Goal: Task Accomplishment & Management: Complete application form

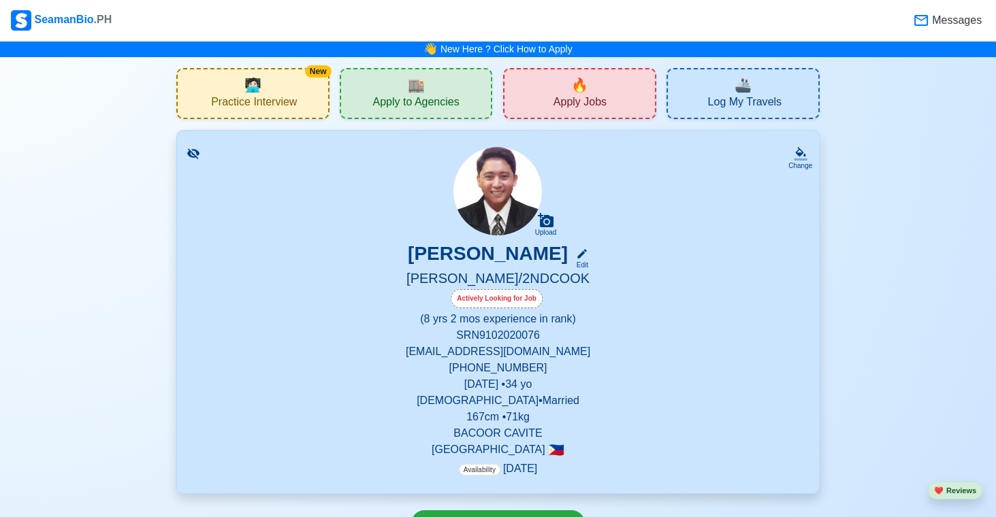
click at [591, 94] on div "🔥 Apply Jobs" at bounding box center [579, 93] width 153 height 51
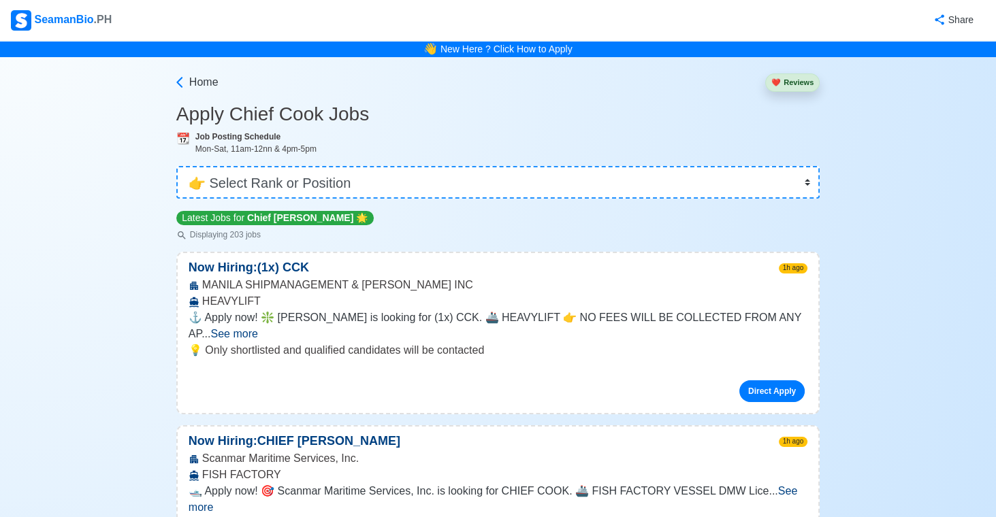
click at [257, 328] on span "See more" at bounding box center [233, 334] width 47 height 12
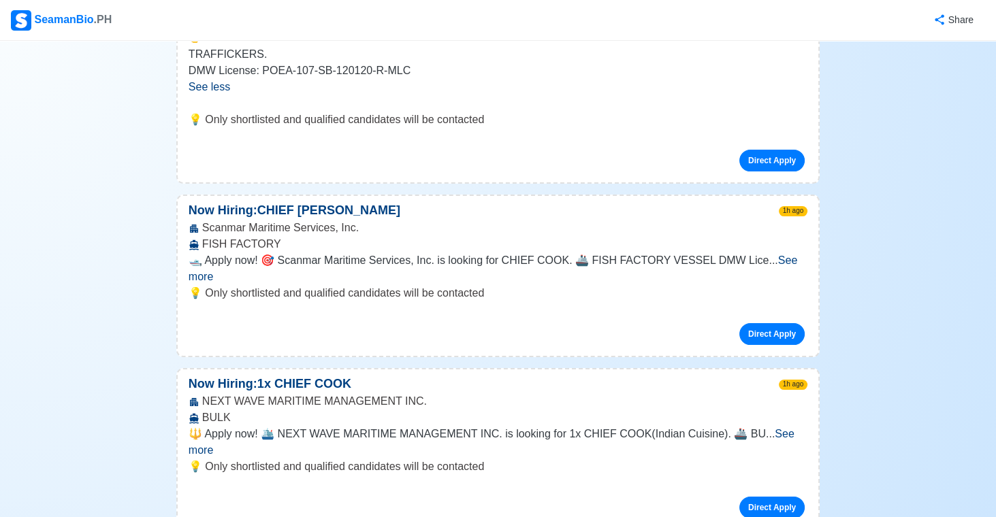
scroll to position [330, 0]
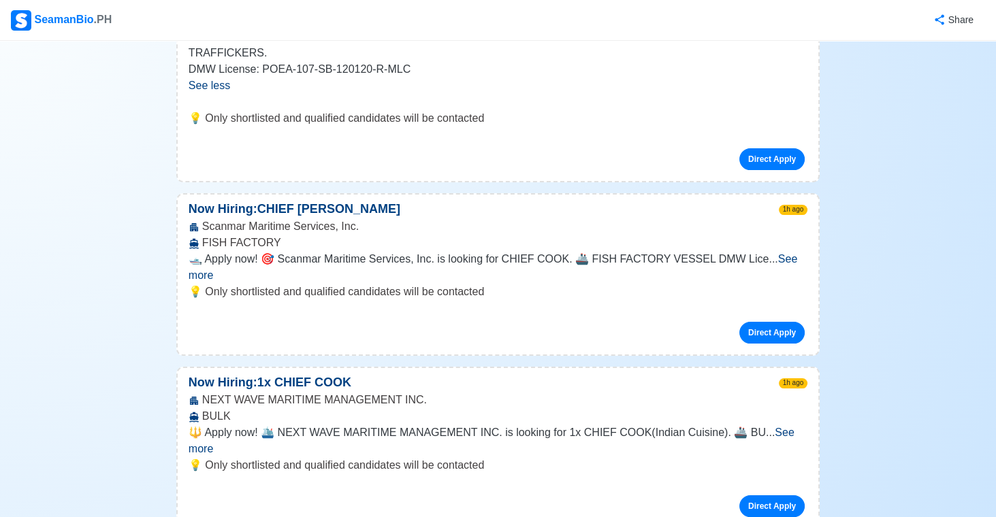
click at [782, 253] on span "See more" at bounding box center [493, 267] width 609 height 28
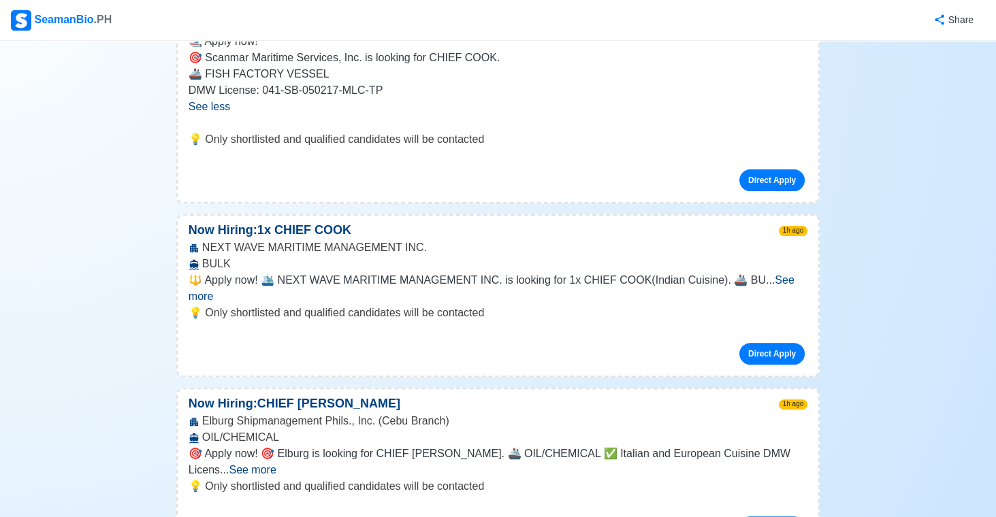
scroll to position [551, 0]
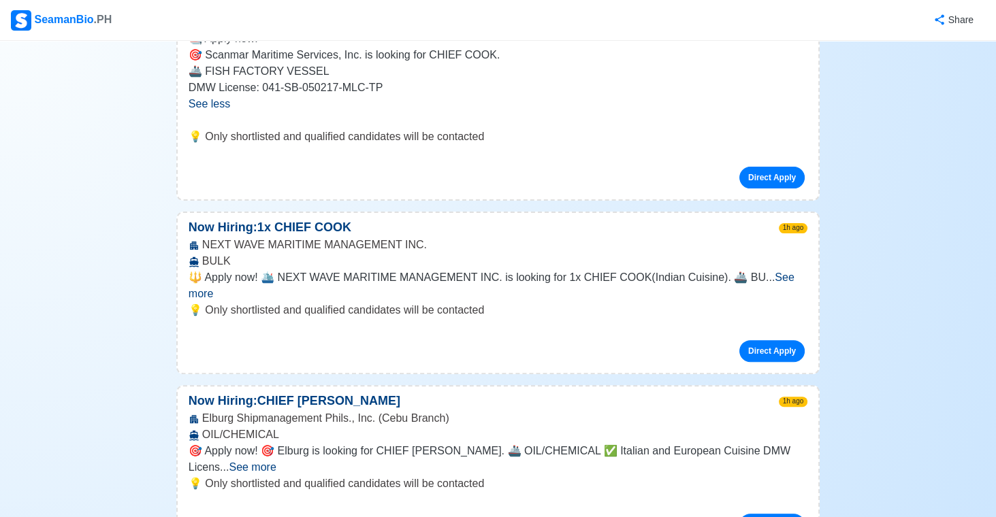
click at [782, 272] on span "See more" at bounding box center [492, 286] width 606 height 28
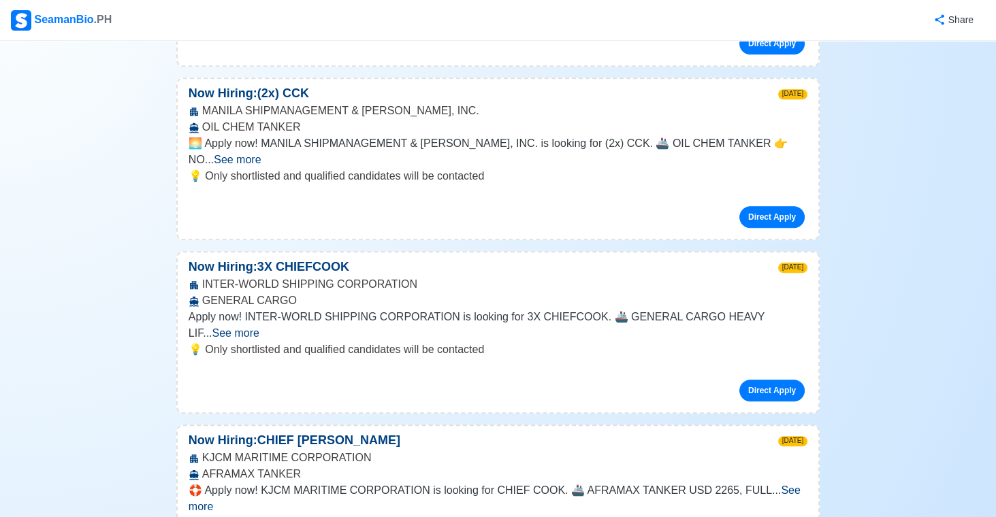
scroll to position [1307, 0]
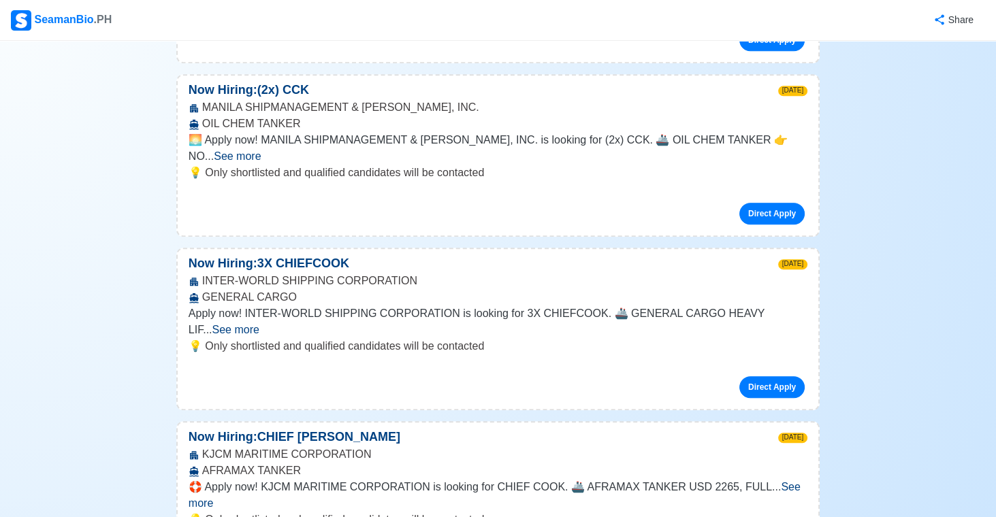
click at [259, 324] on span "See more" at bounding box center [235, 330] width 47 height 12
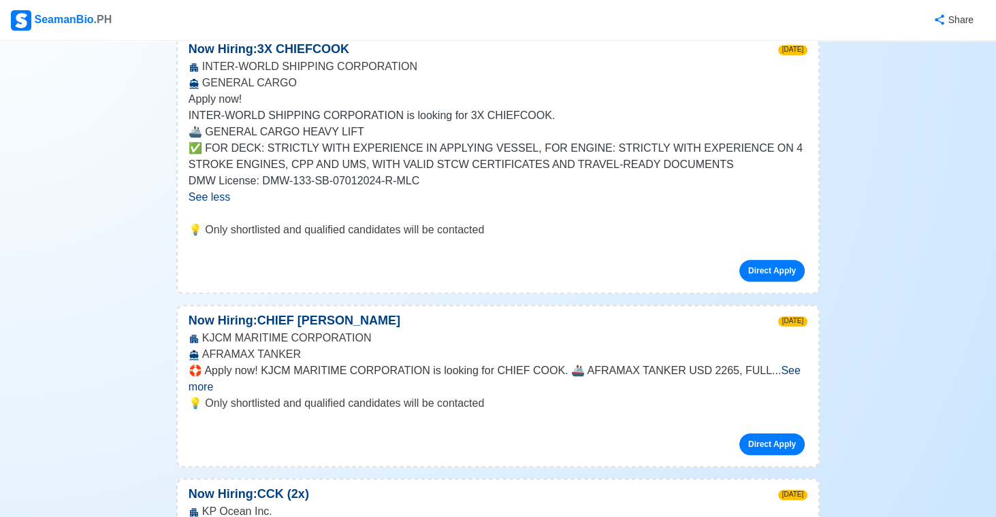
scroll to position [1527, 0]
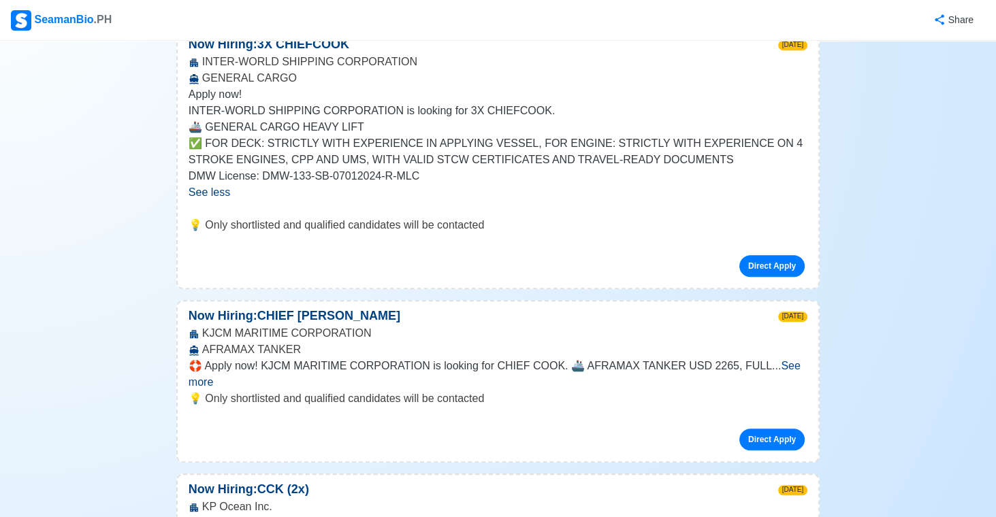
click at [784, 360] on span "See more" at bounding box center [495, 374] width 612 height 28
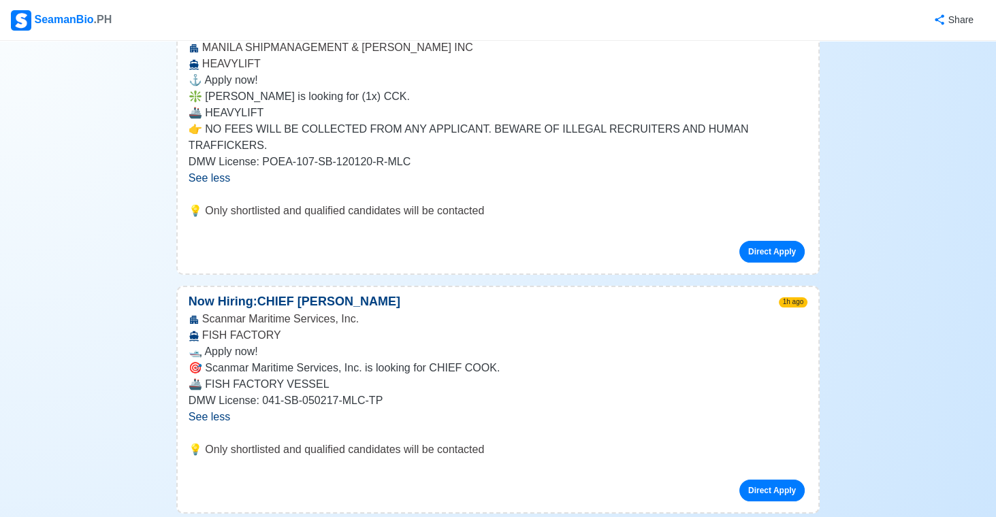
scroll to position [0, 0]
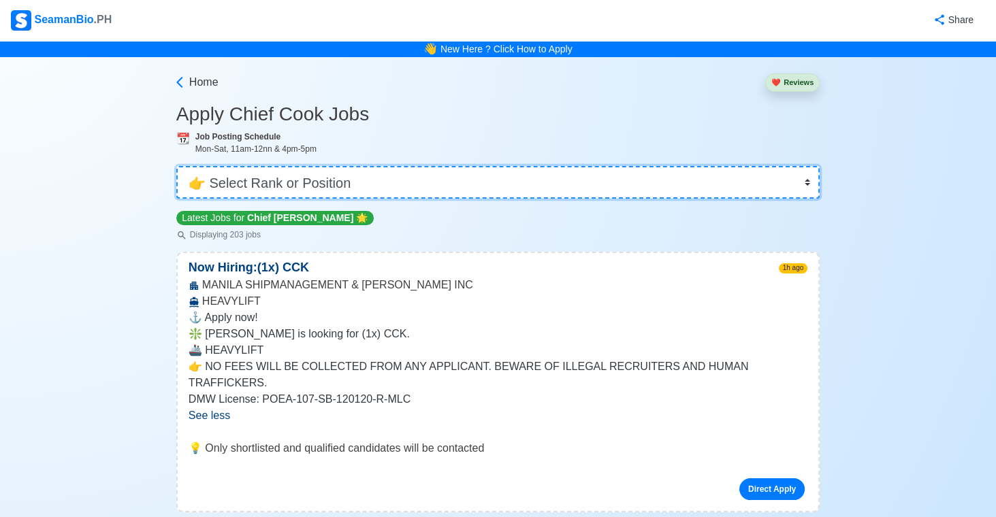
click at [810, 177] on select "👉 Select Rank or Position Master Chief Officer 2nd Officer 3rd Officer Junior O…" at bounding box center [497, 182] width 643 height 33
click at [176, 166] on select "👉 Select Rank or Position Master Chief Officer 2nd Officer 3rd Officer Junior O…" at bounding box center [497, 182] width 643 height 33
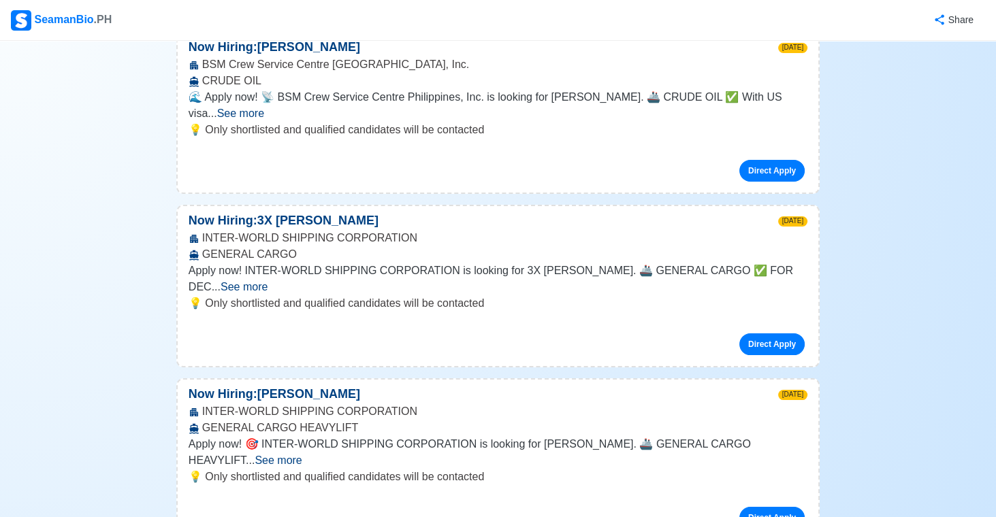
scroll to position [223, 0]
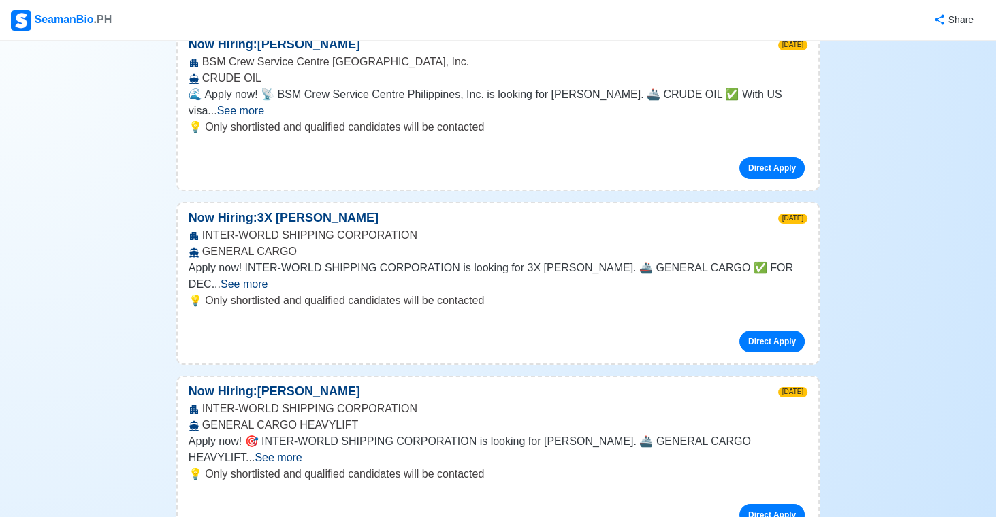
click at [268, 278] on span "See more" at bounding box center [244, 284] width 47 height 12
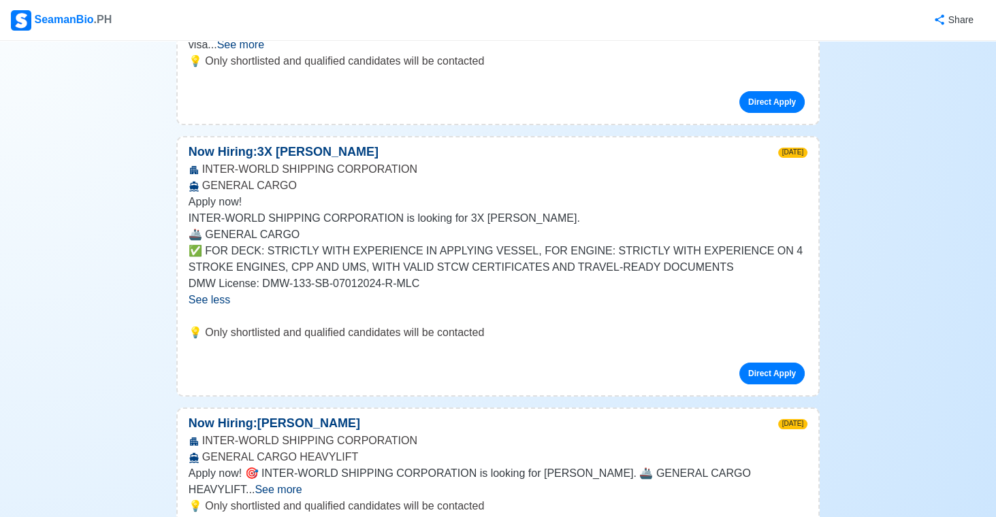
scroll to position [291, 0]
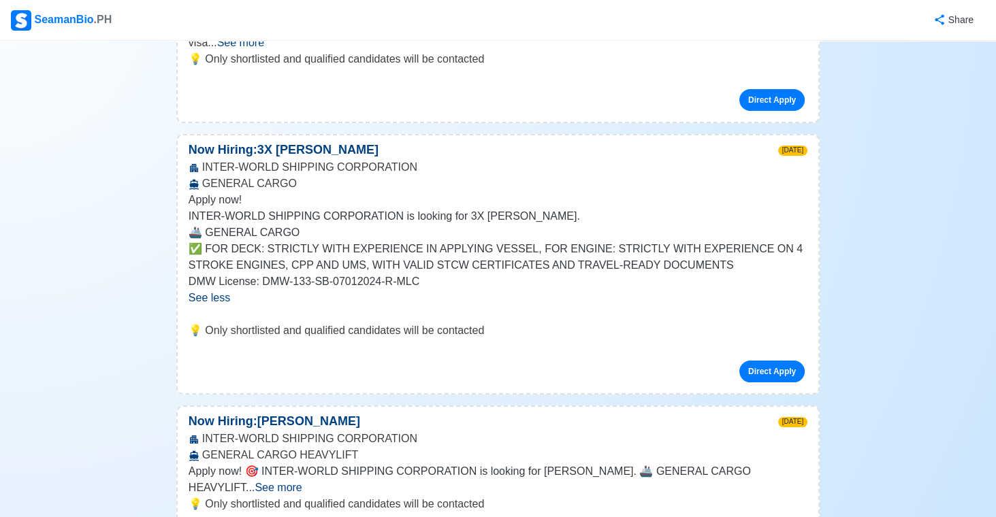
click at [787, 350] on div "Direct Apply" at bounding box center [498, 366] width 619 height 33
click at [778, 361] on link "Direct Apply" at bounding box center [771, 372] width 65 height 22
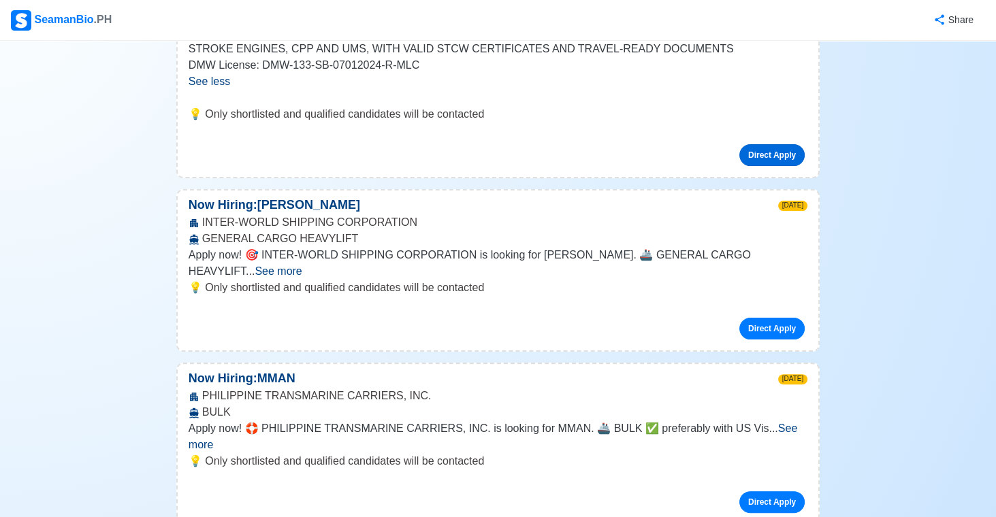
scroll to position [0, 0]
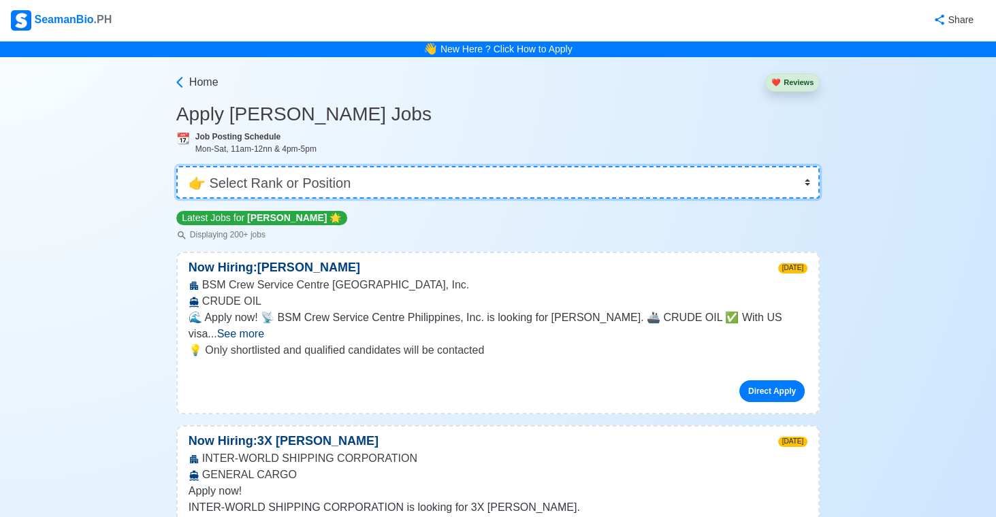
click at [804, 171] on select "👉 Select Rank or Position Master Chief Officer 2nd Officer 3rd Officer Junior O…" at bounding box center [497, 182] width 643 height 33
click at [176, 166] on select "👉 Select Rank or Position Master Chief Officer 2nd Officer 3rd Officer Junior O…" at bounding box center [497, 182] width 643 height 33
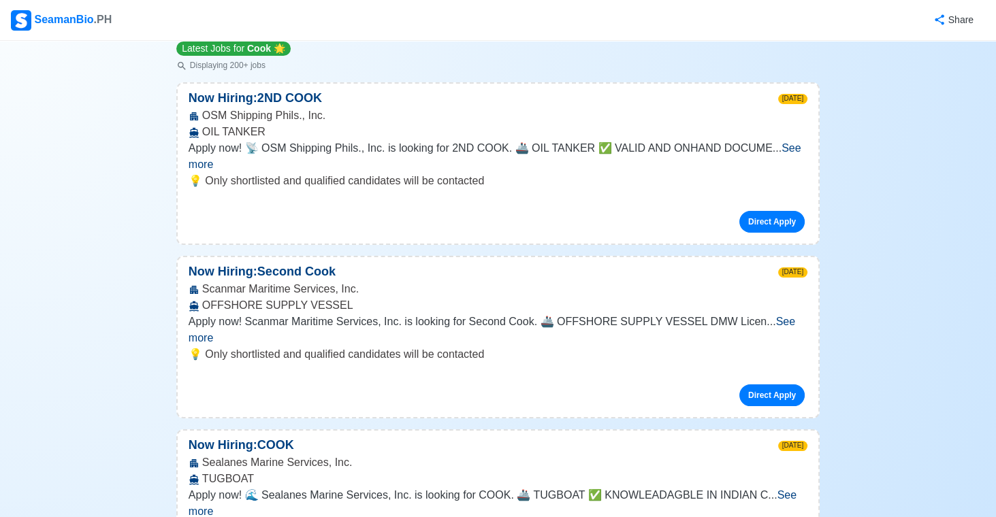
scroll to position [170, 0]
click at [781, 316] on span "See more" at bounding box center [492, 330] width 607 height 28
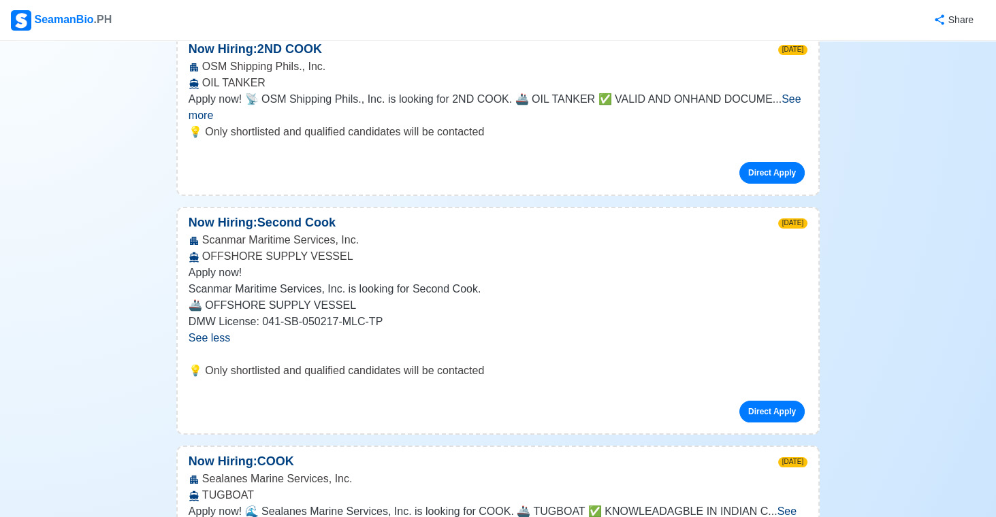
scroll to position [0, 0]
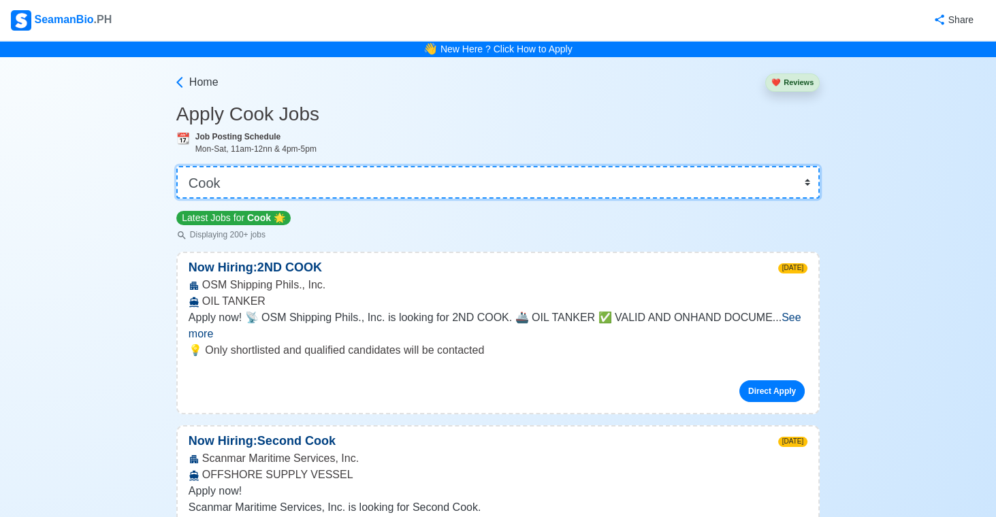
click at [806, 176] on select "👉 Select Rank or Position Master Chief Officer 2nd Officer 3rd Officer Junior O…" at bounding box center [497, 182] width 643 height 33
click at [176, 166] on select "👉 Select Rank or Position Master Chief Officer 2nd Officer 3rd Officer Junior O…" at bounding box center [497, 182] width 643 height 33
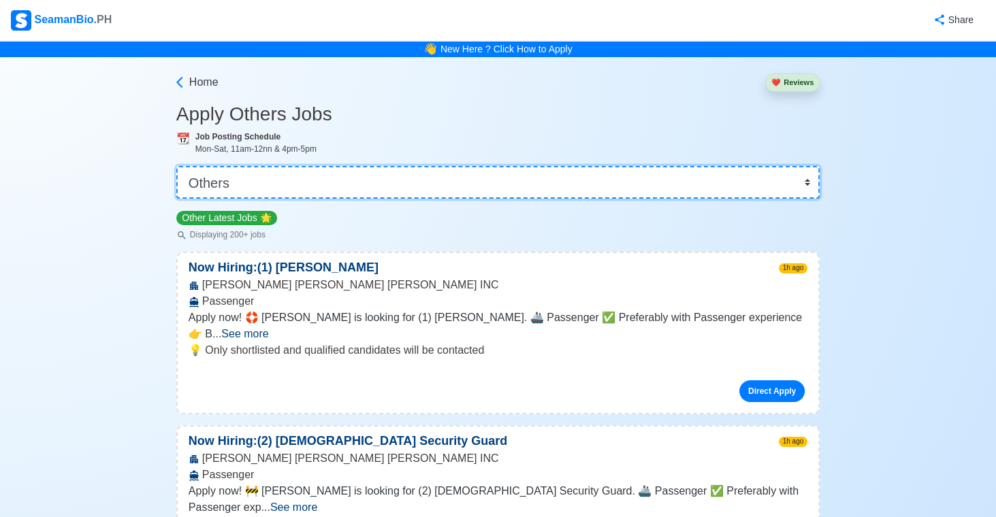
click at [809, 183] on select "👉 Select Rank or Position Master Chief Officer 2nd Officer 3rd Officer Junior O…" at bounding box center [497, 182] width 643 height 33
click at [176, 166] on select "👉 Select Rank or Position Master Chief Officer 2nd Officer 3rd Officer Junior O…" at bounding box center [497, 182] width 643 height 33
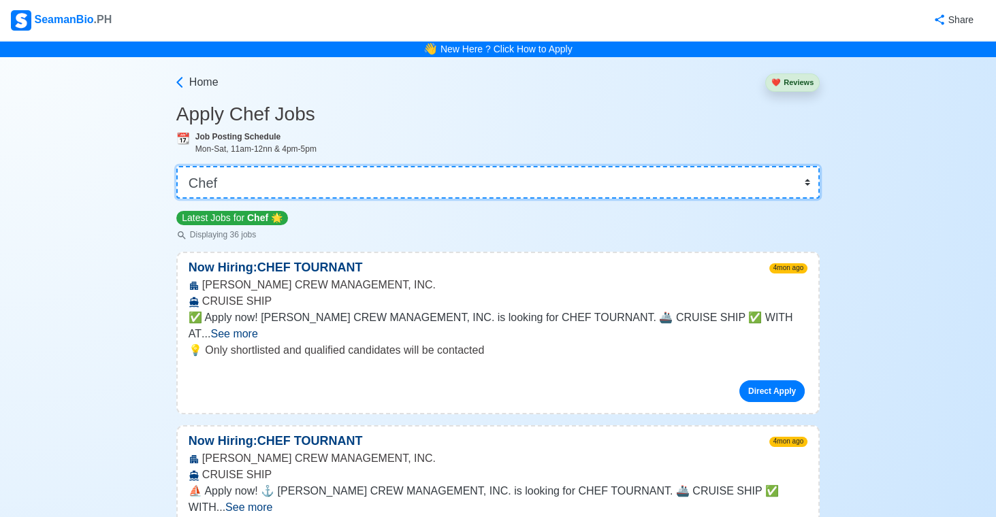
click at [810, 177] on select "👉 Select Rank or Position Master Chief Officer 2nd Officer 3rd Officer Junior O…" at bounding box center [497, 182] width 643 height 33
click at [176, 166] on select "👉 Select Rank or Position Master Chief Officer 2nd Officer 3rd Officer Junior O…" at bounding box center [497, 182] width 643 height 33
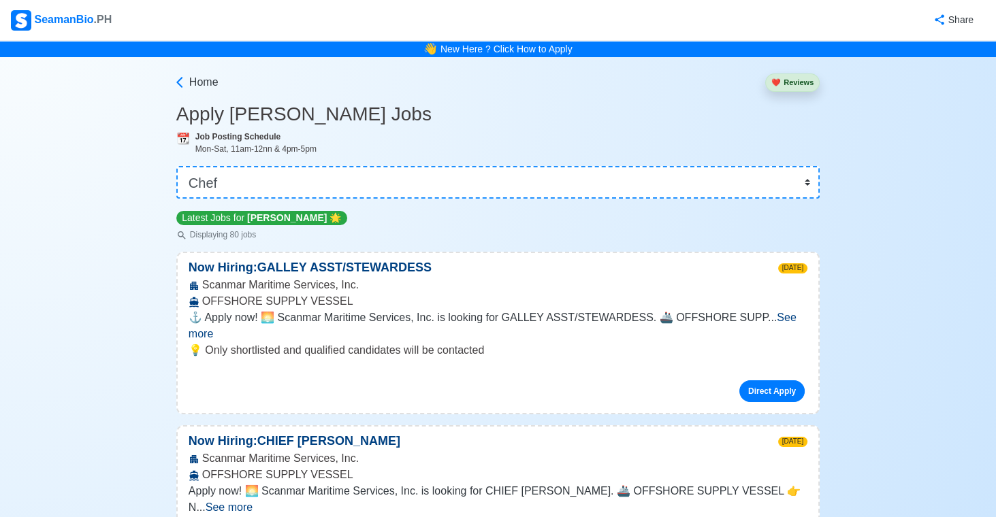
click at [782, 313] on span "See more" at bounding box center [493, 326] width 608 height 28
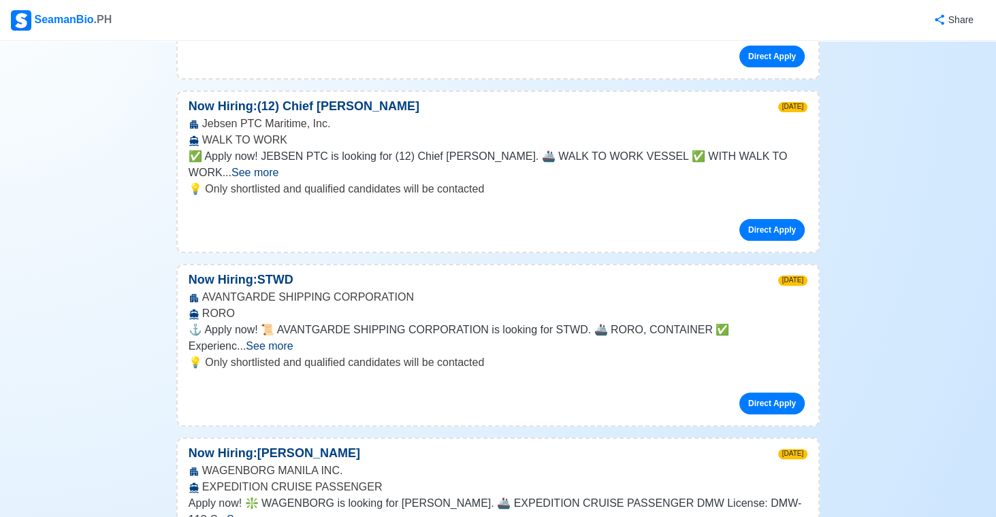
scroll to position [592, 0]
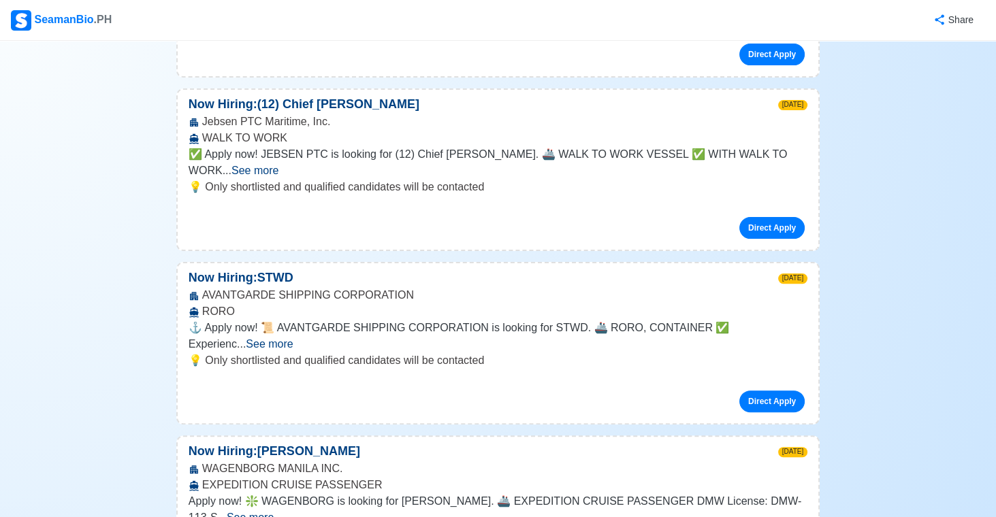
click at [293, 338] on span "See more" at bounding box center [269, 344] width 47 height 12
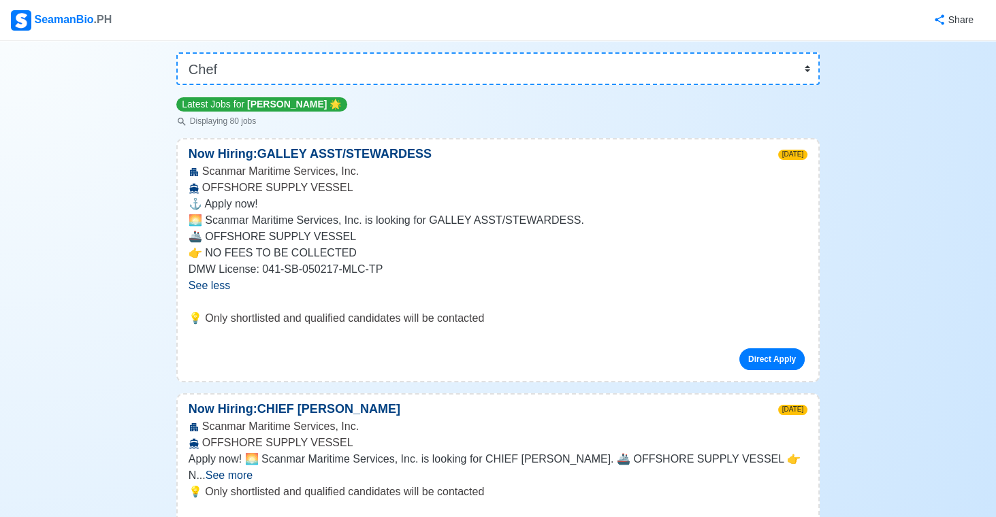
scroll to position [0, 0]
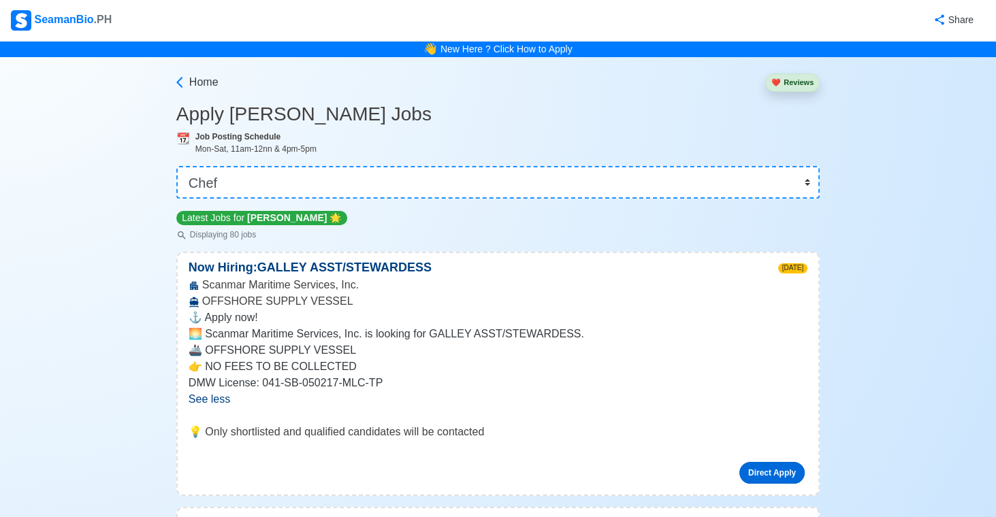
click at [784, 464] on link "Direct Apply" at bounding box center [771, 473] width 65 height 22
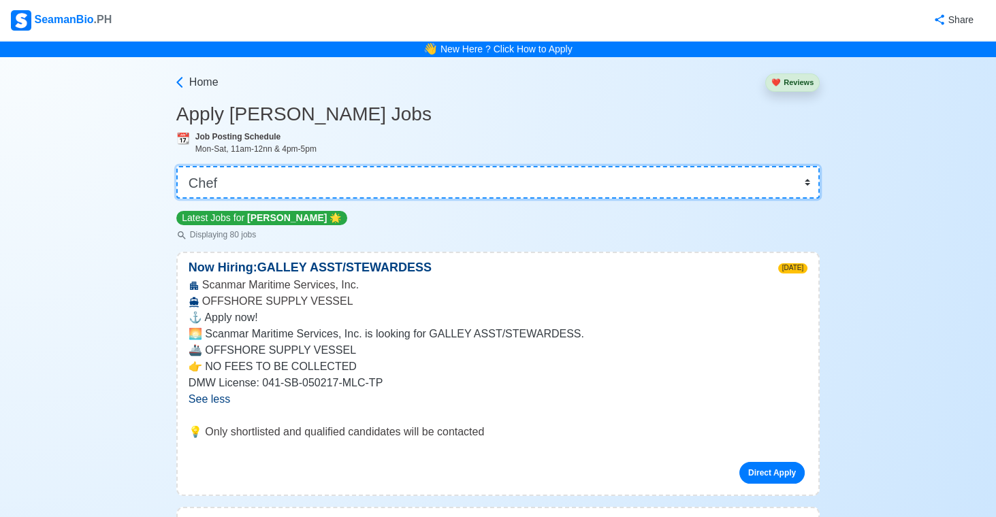
click at [809, 186] on select "👉 Select Rank or Position Master Chief Officer 2nd Officer 3rd Officer Junior O…" at bounding box center [497, 182] width 643 height 33
select select "Cook"
click at [176, 166] on select "👉 Select Rank or Position Master Chief Officer 2nd Officer 3rd Officer Junior O…" at bounding box center [497, 182] width 643 height 33
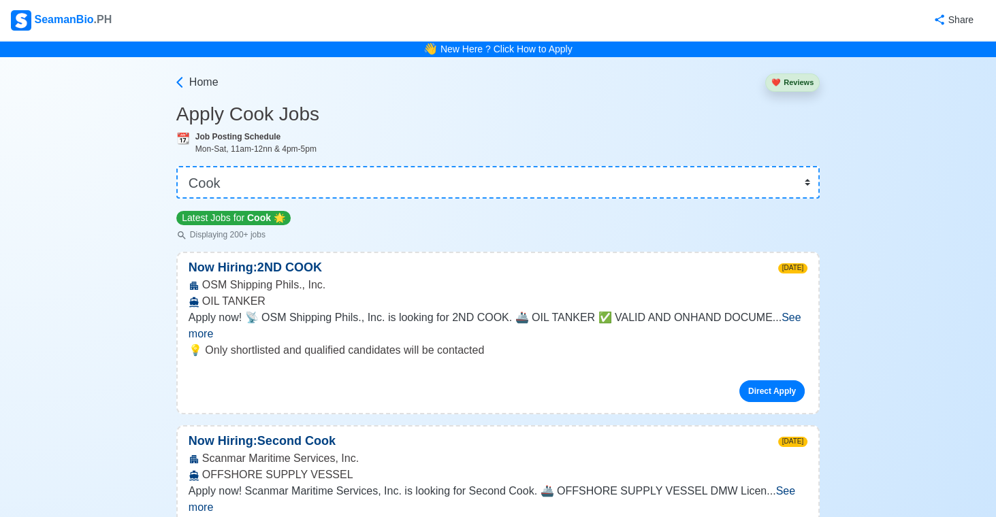
click at [792, 313] on span "See more" at bounding box center [495, 326] width 613 height 28
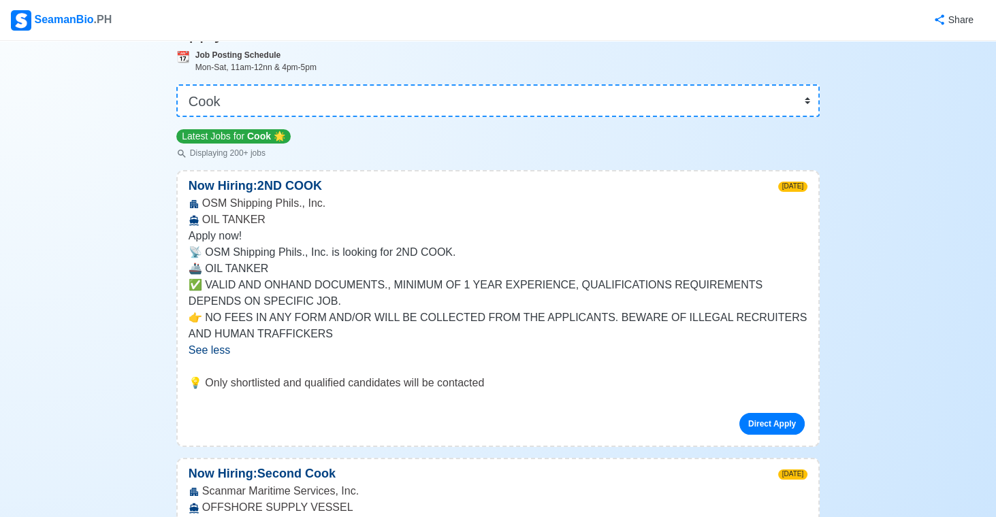
scroll to position [80, 0]
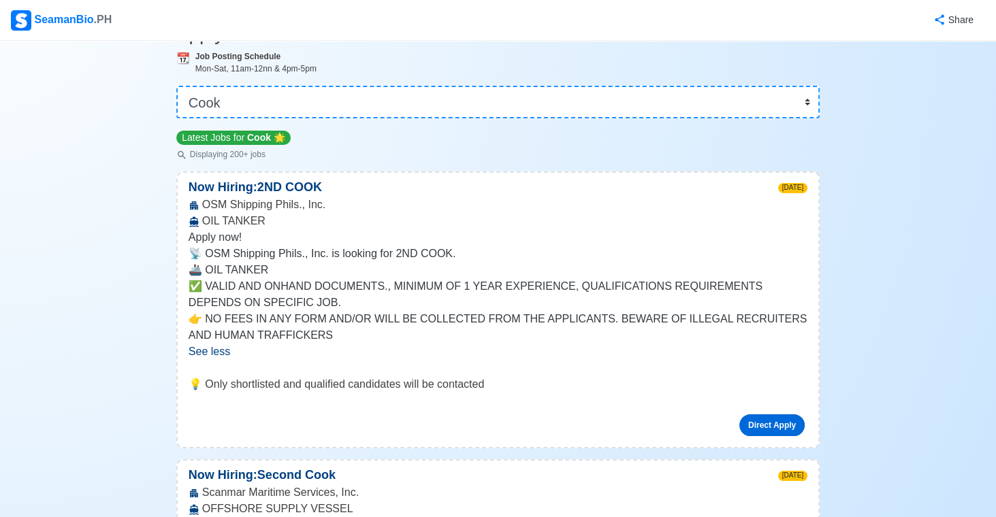
click at [776, 423] on link "Direct Apply" at bounding box center [771, 426] width 65 height 22
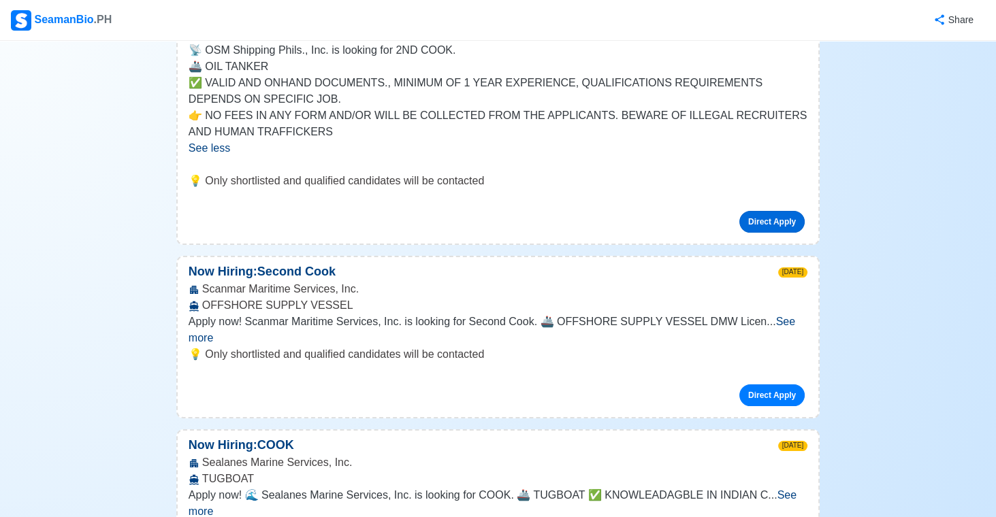
scroll to position [289, 0]
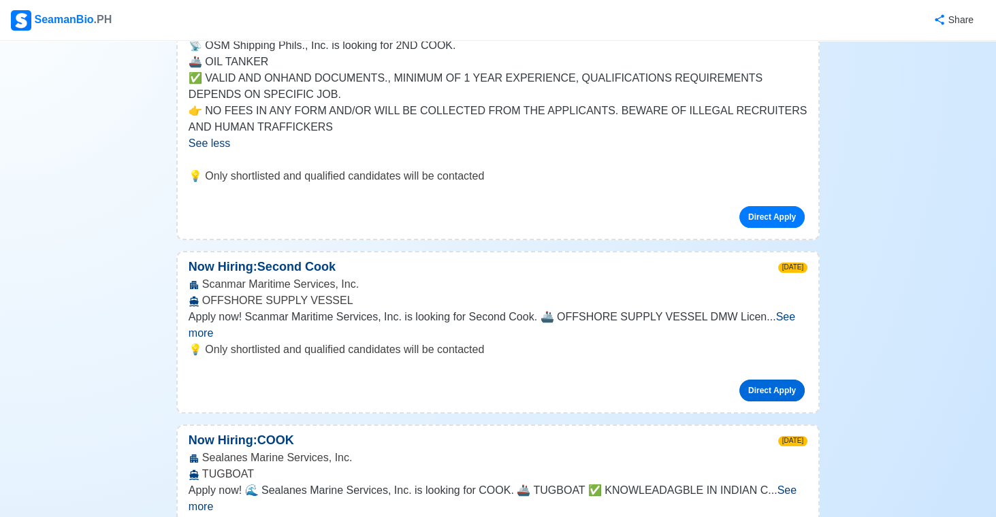
click at [776, 380] on link "Direct Apply" at bounding box center [771, 391] width 65 height 22
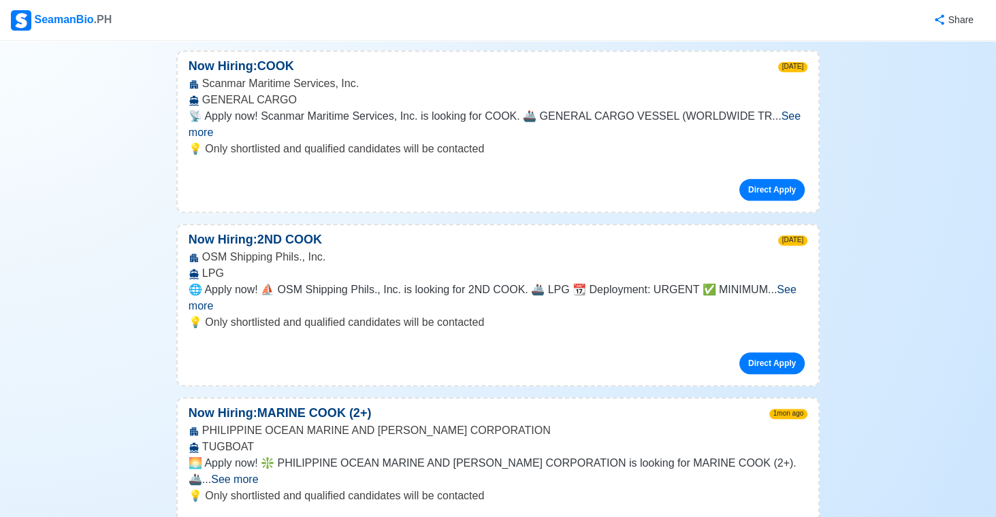
scroll to position [1013, 0]
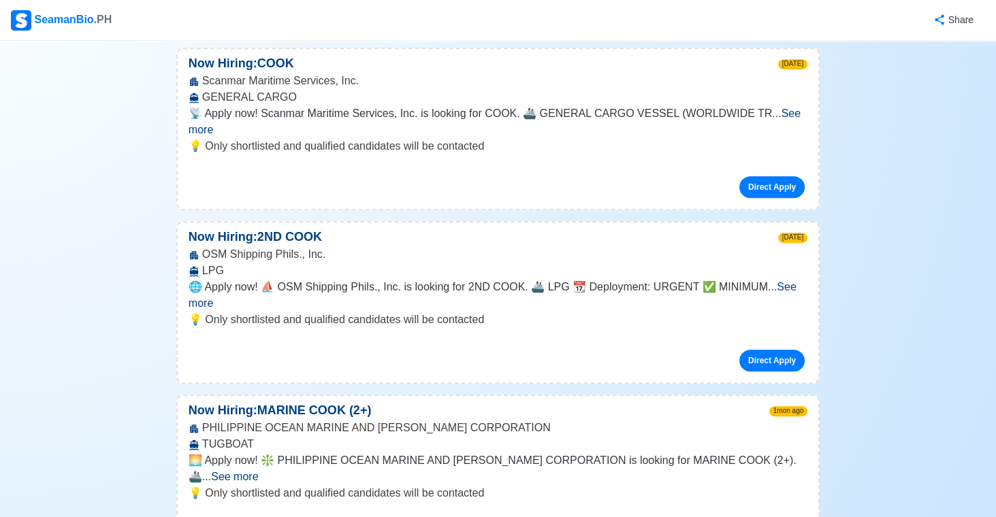
click at [772, 281] on span "See more" at bounding box center [493, 295] width 608 height 28
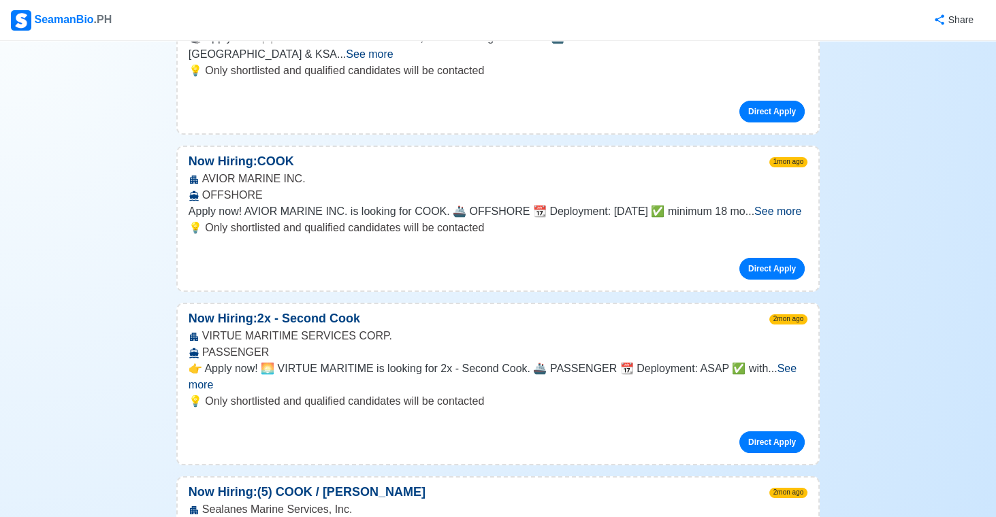
scroll to position [2924, 0]
click at [769, 362] on span "See more" at bounding box center [493, 376] width 608 height 28
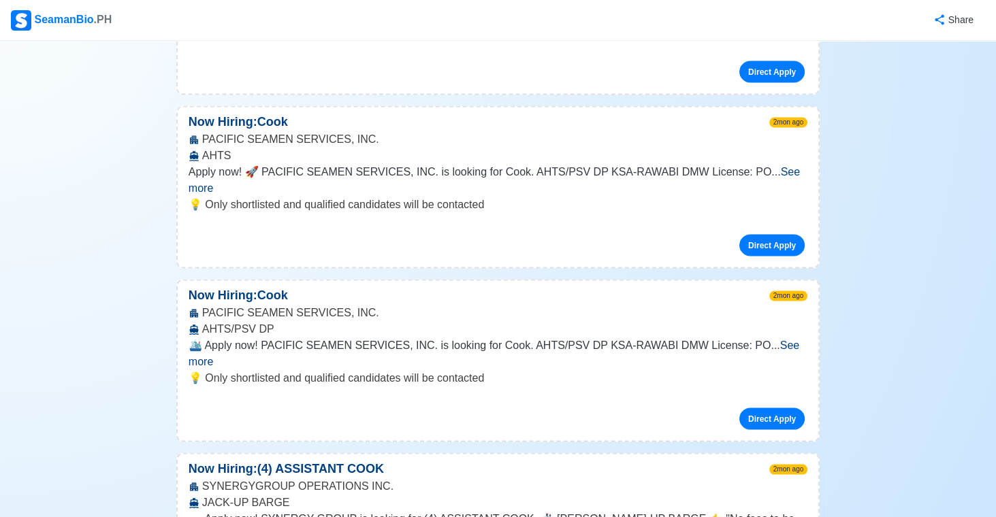
scroll to position [3583, 0]
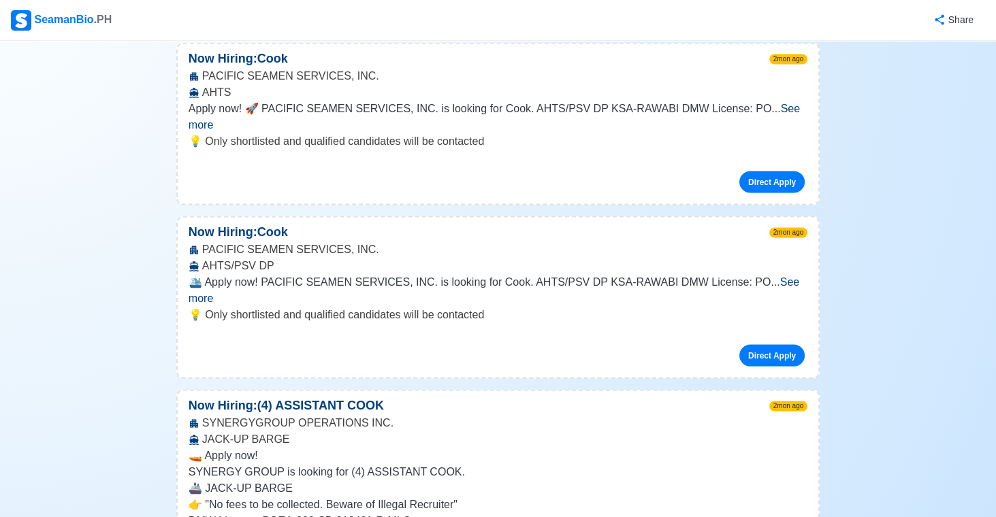
scroll to position [3646, 0]
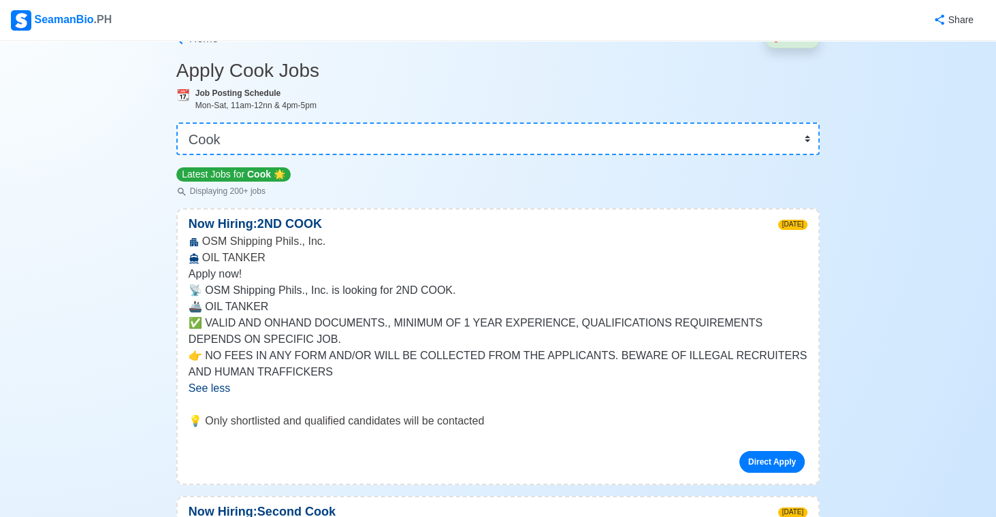
scroll to position [0, 0]
